Goal: Feedback & Contribution: Leave review/rating

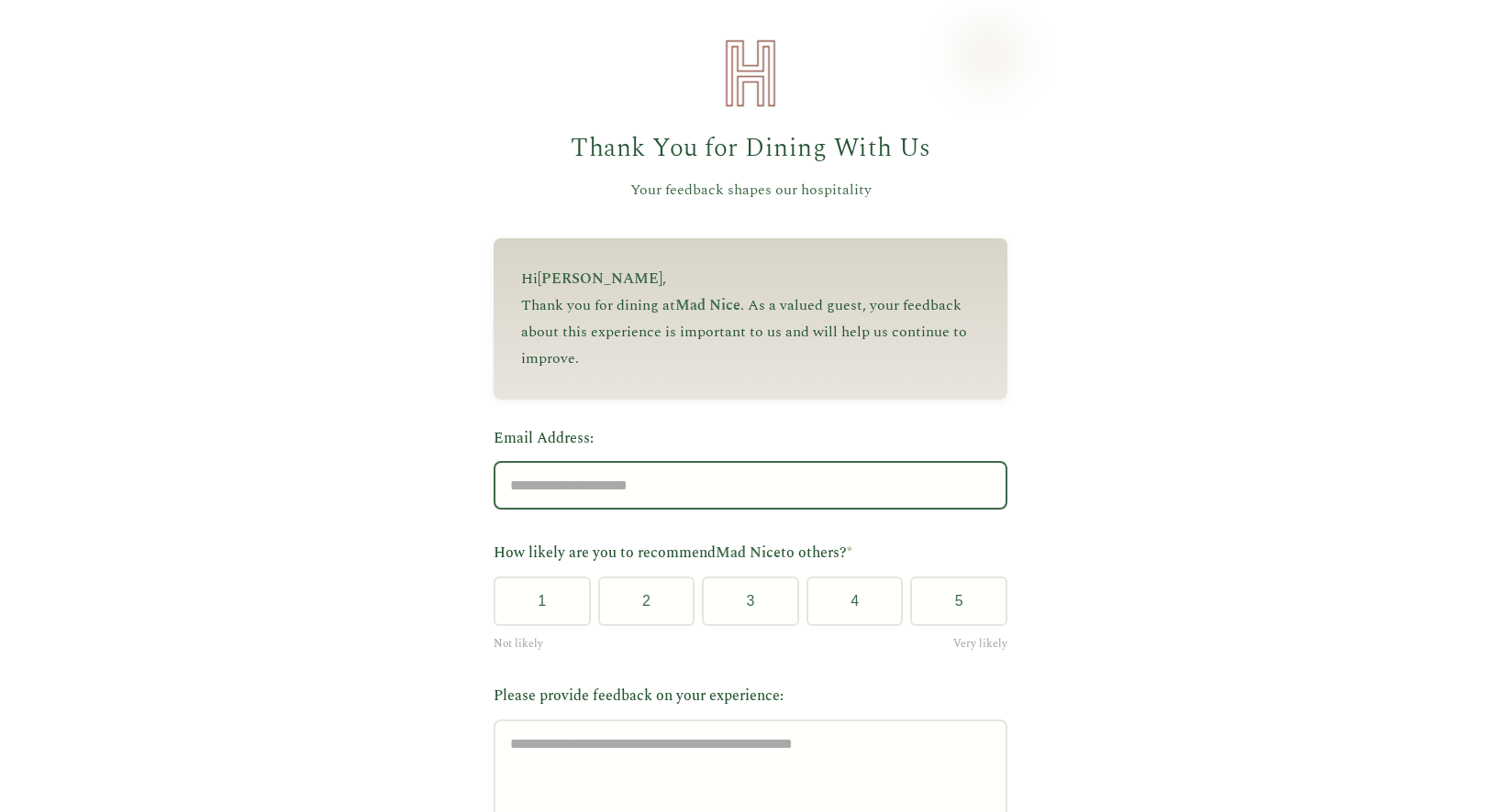
click at [681, 509] on input "Email Address:" at bounding box center [750, 486] width 513 height 49
type input "**********"
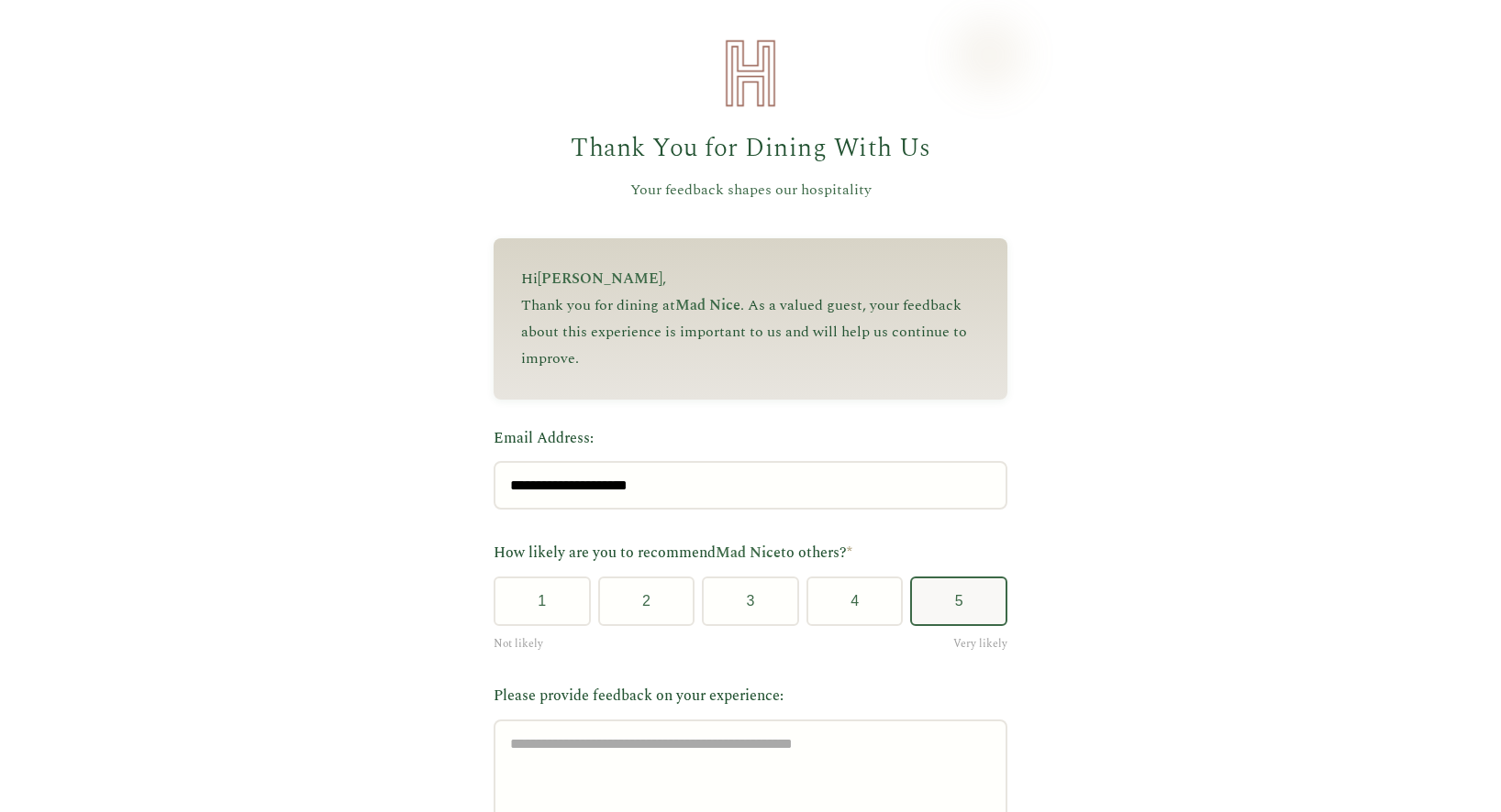
click at [972, 603] on button "5" at bounding box center [958, 601] width 97 height 50
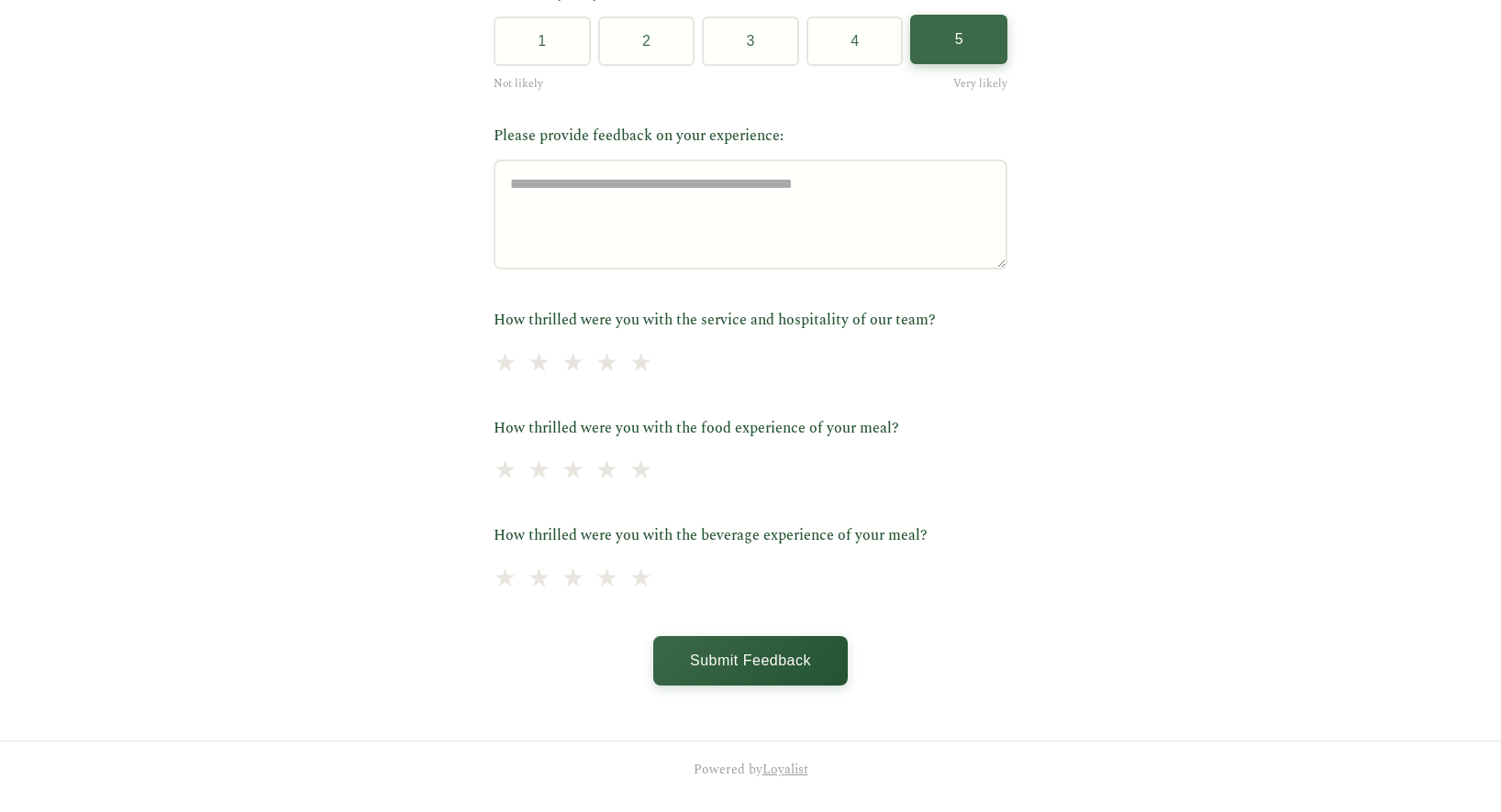
scroll to position [529, 0]
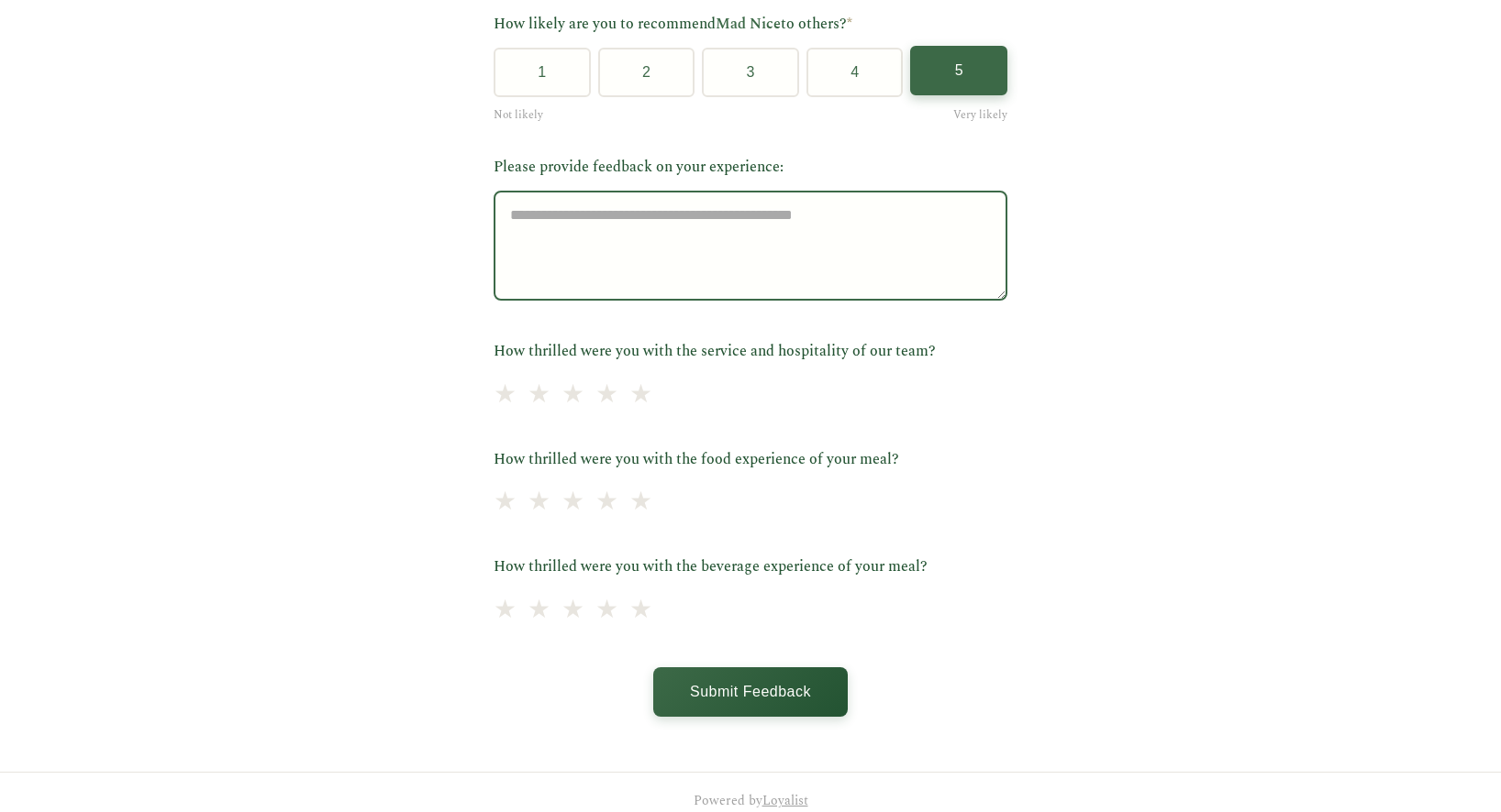
click at [576, 243] on textarea "Please provide feedback on your experience:" at bounding box center [750, 245] width 513 height 110
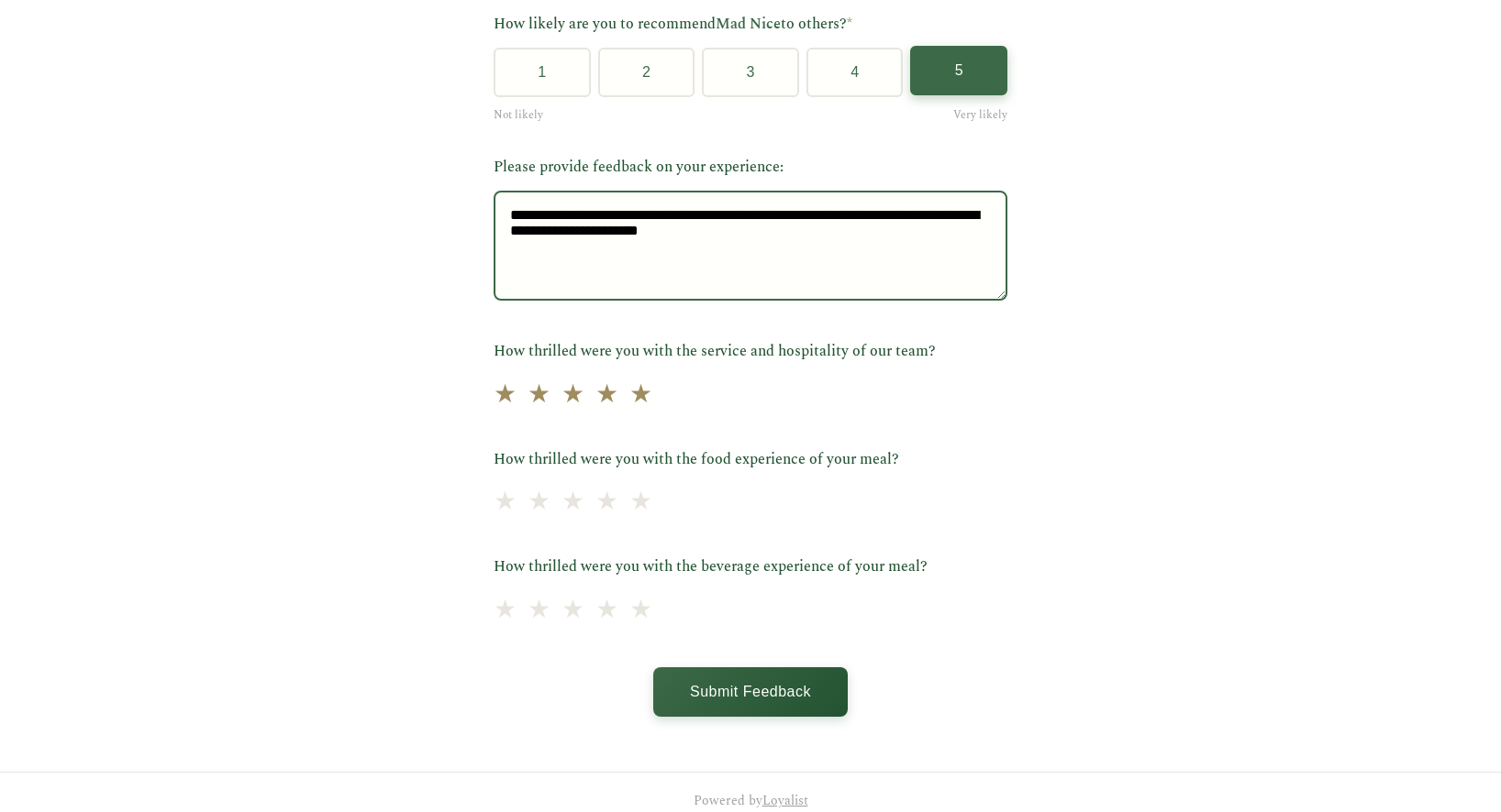
type textarea "**********"
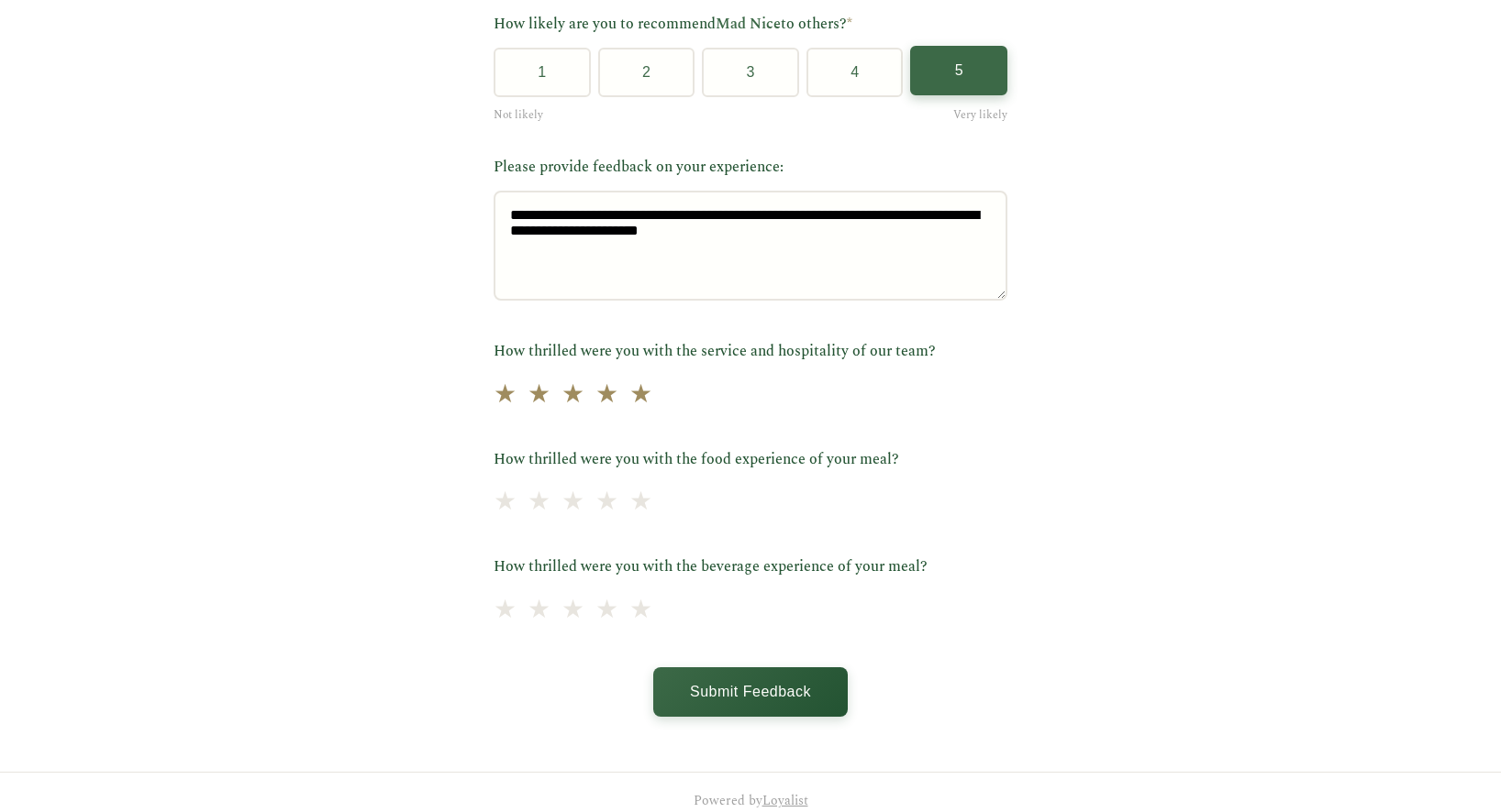
click at [662, 402] on div "★ ★ ★ ★ ★" at bounding box center [750, 395] width 513 height 41
click at [654, 400] on span "★" at bounding box center [641, 394] width 25 height 45
click at [651, 509] on span "★" at bounding box center [641, 503] width 25 height 45
click at [655, 622] on span "★" at bounding box center [641, 610] width 25 height 45
click at [784, 702] on button "Submit Feedback" at bounding box center [751, 690] width 195 height 50
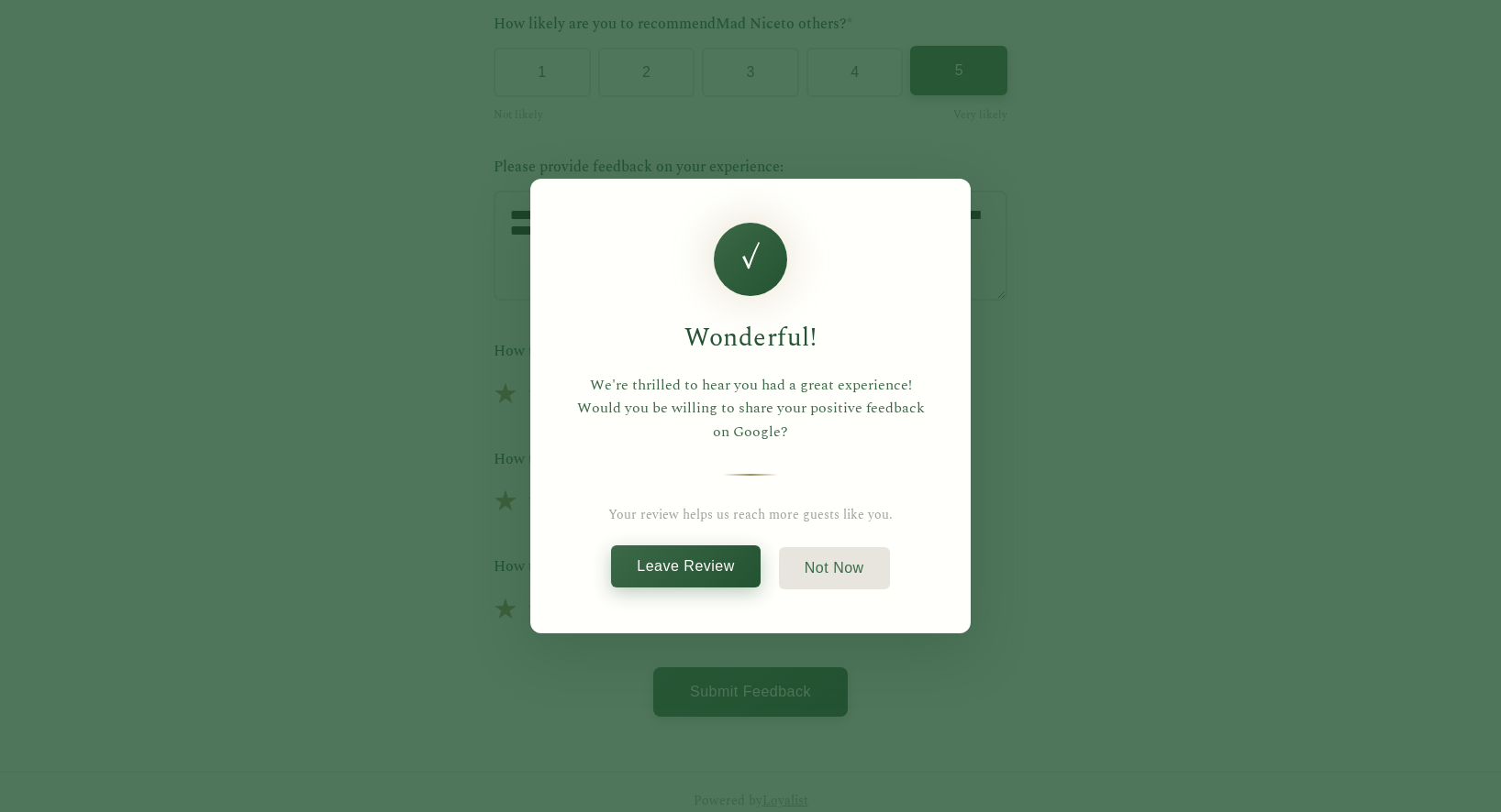
click at [694, 560] on button "Leave Review" at bounding box center [686, 566] width 150 height 42
